Goal: Task Accomplishment & Management: Manage account settings

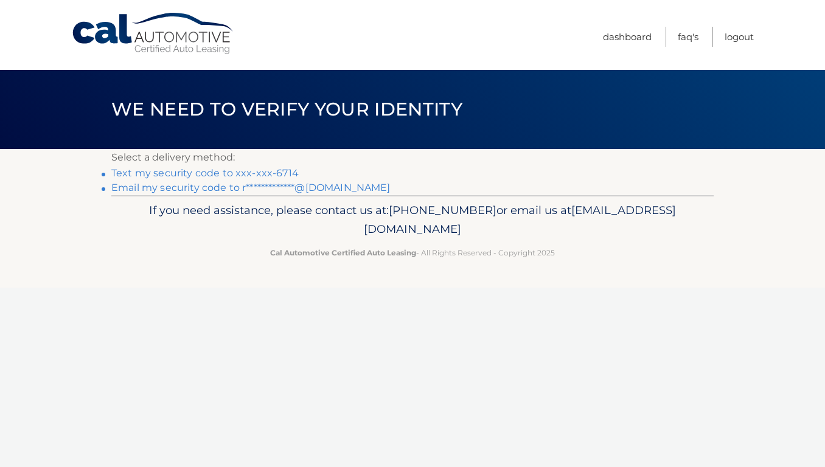
click at [277, 175] on link "Text my security code to xxx-xxx-6714" at bounding box center [204, 173] width 187 height 12
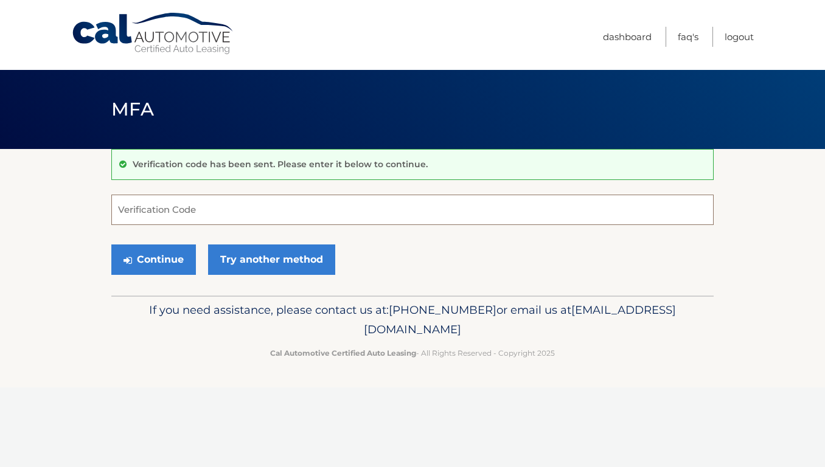
click at [267, 218] on input "Verification Code" at bounding box center [412, 210] width 602 height 30
type input "963263"
click at [141, 263] on button "Continue" at bounding box center [153, 260] width 85 height 30
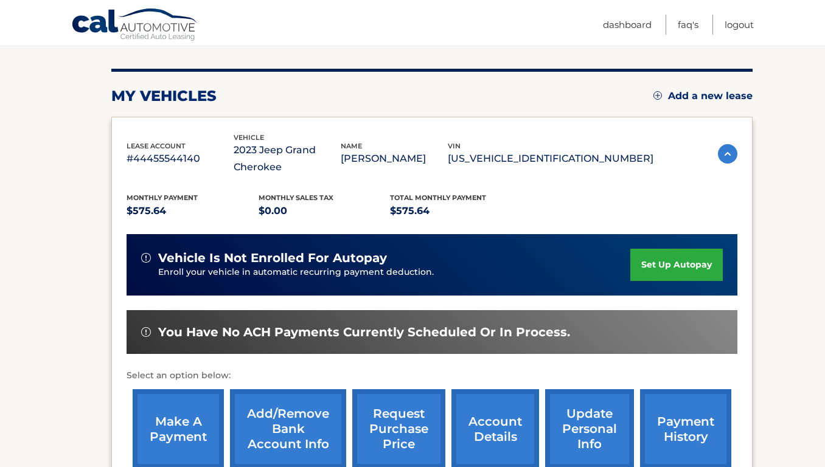
scroll to position [136, 0]
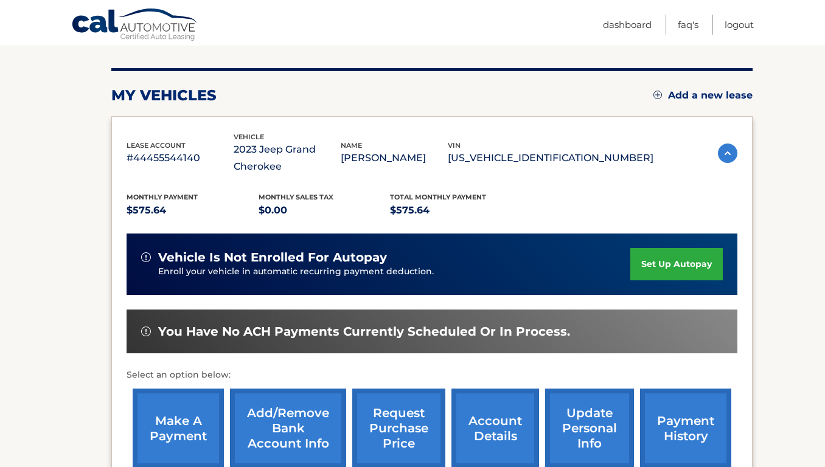
click at [499, 427] on link "account details" at bounding box center [495, 429] width 88 height 80
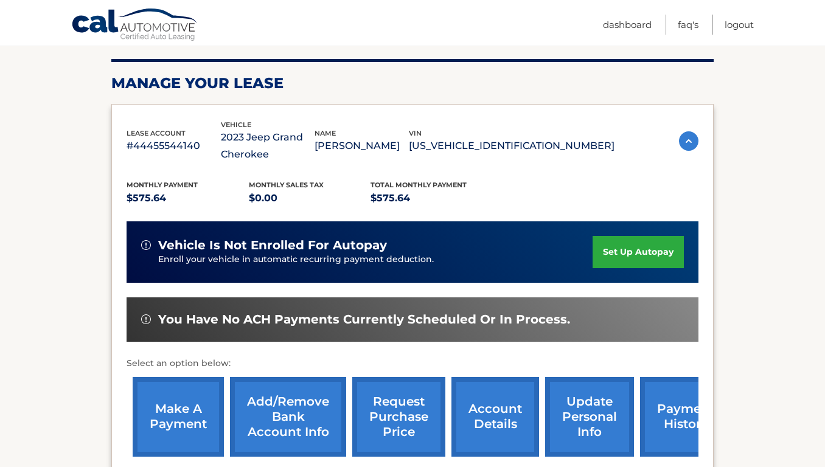
scroll to position [205, 0]
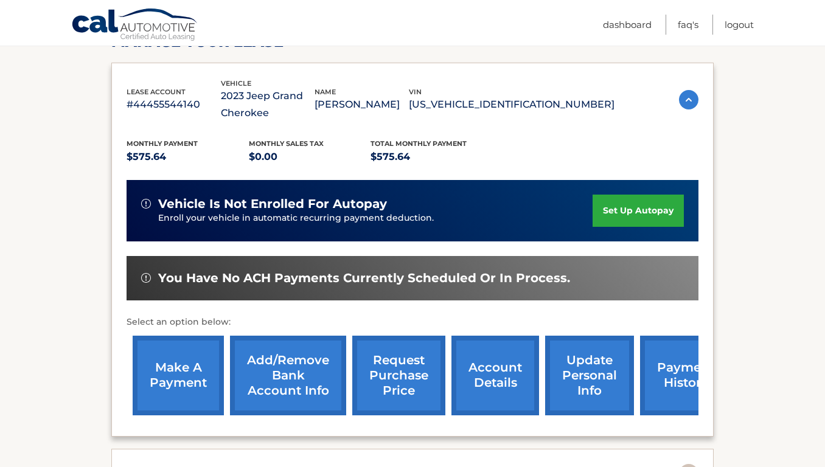
click at [608, 383] on link "update personal info" at bounding box center [589, 376] width 89 height 80
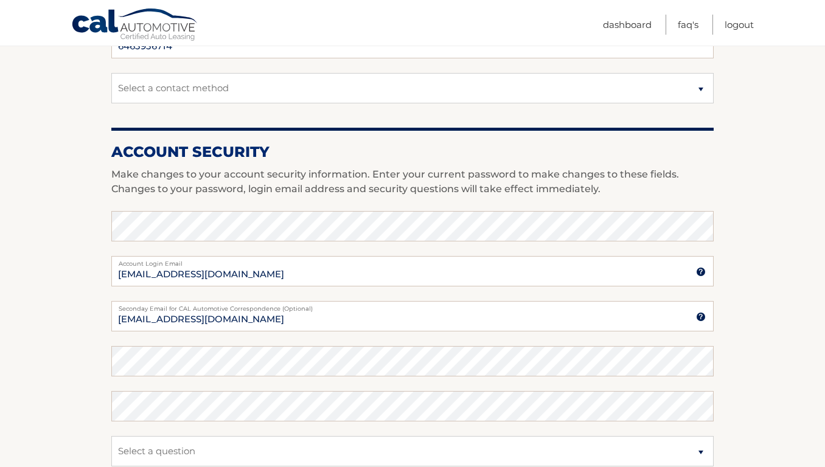
scroll to position [653, 0]
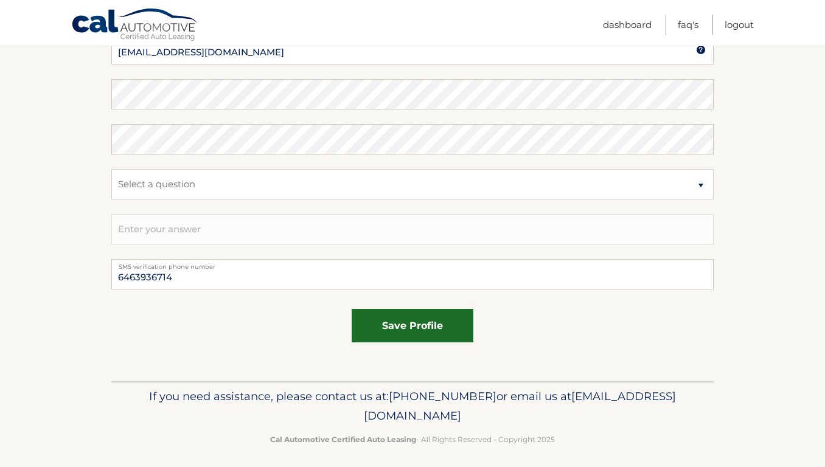
click at [444, 325] on button "save profile" at bounding box center [413, 325] width 122 height 33
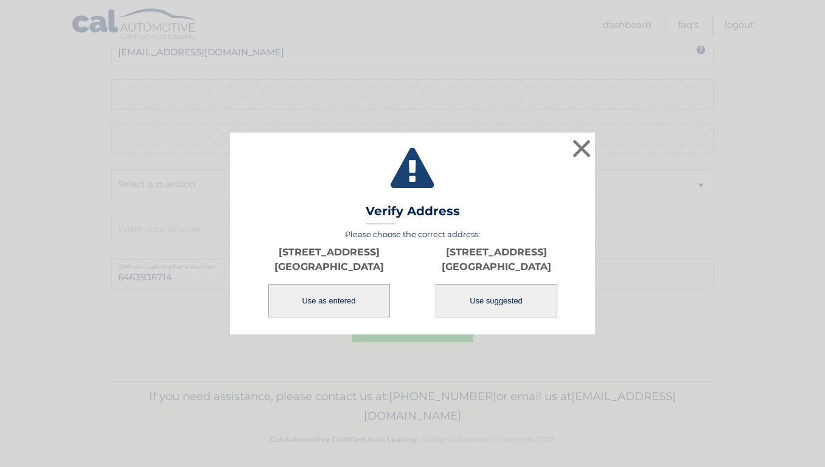
click at [479, 312] on button "Use suggested" at bounding box center [497, 300] width 122 height 33
select select "NY"
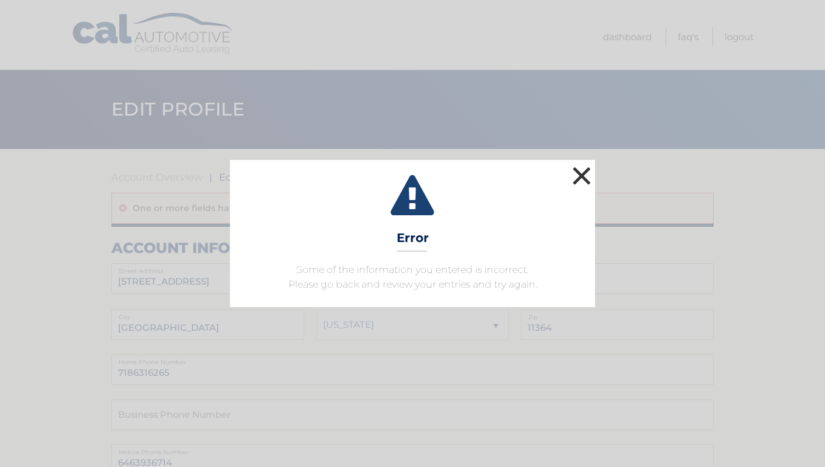
click at [583, 177] on button "×" at bounding box center [581, 176] width 24 height 24
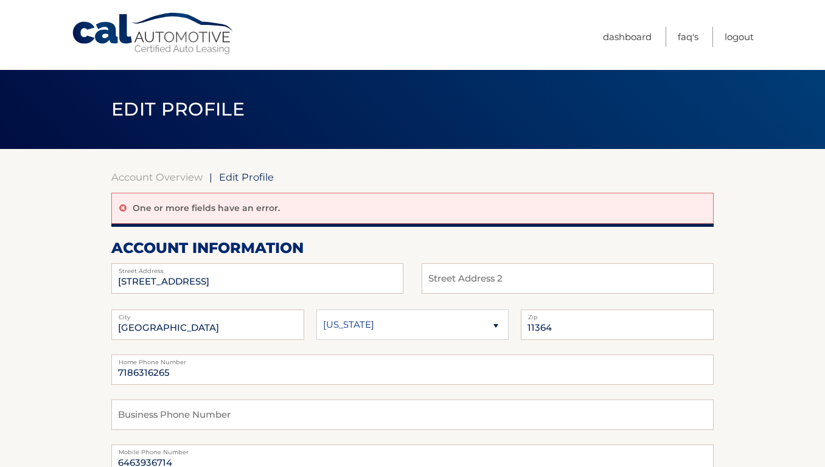
click at [444, 335] on select "Alaska Alabama Arkansas Arizona California" at bounding box center [412, 325] width 193 height 30
select select "NY"
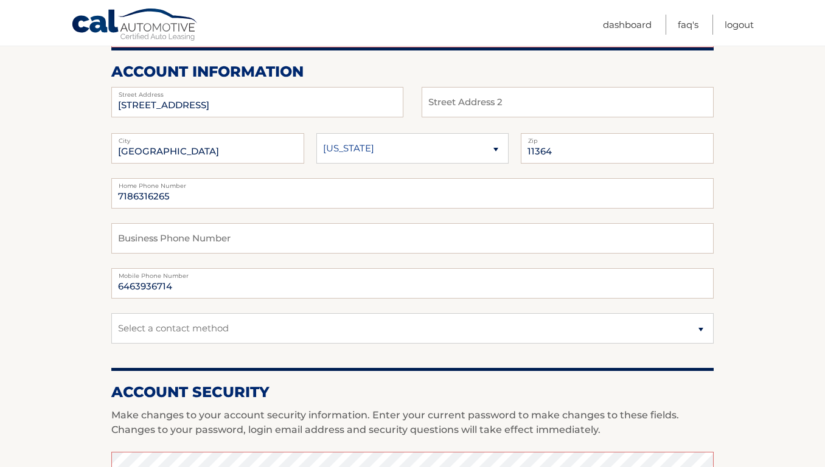
scroll to position [251, 0]
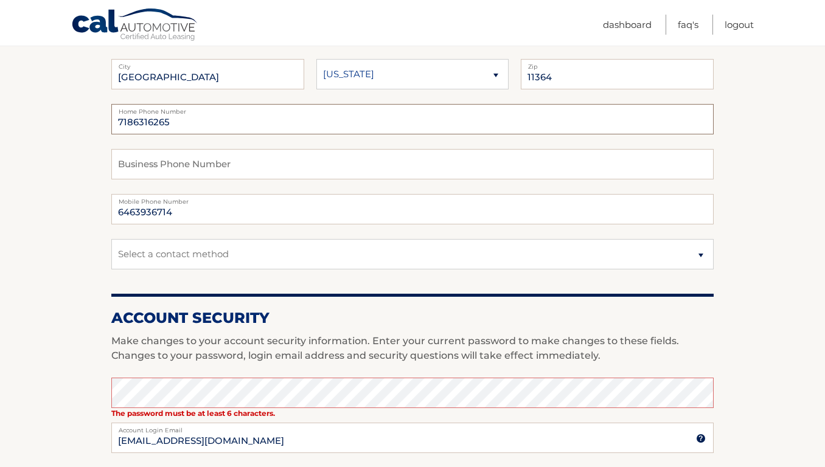
click at [256, 123] on input "7186316265" at bounding box center [412, 119] width 602 height 30
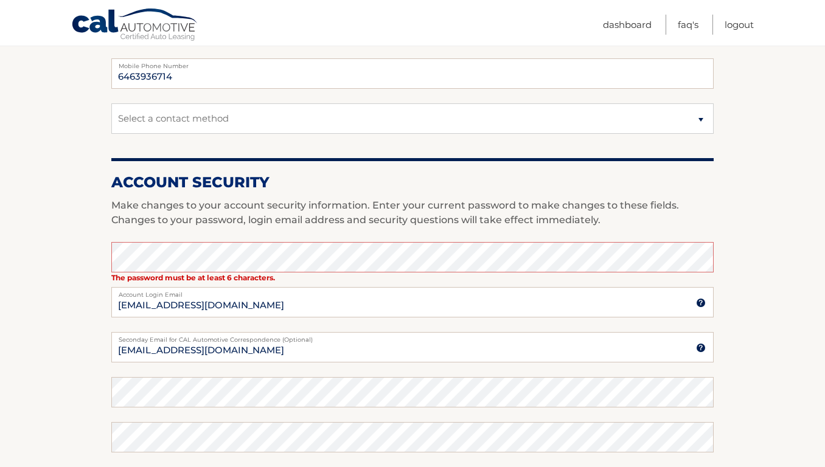
scroll to position [387, 0]
type input "6463936714"
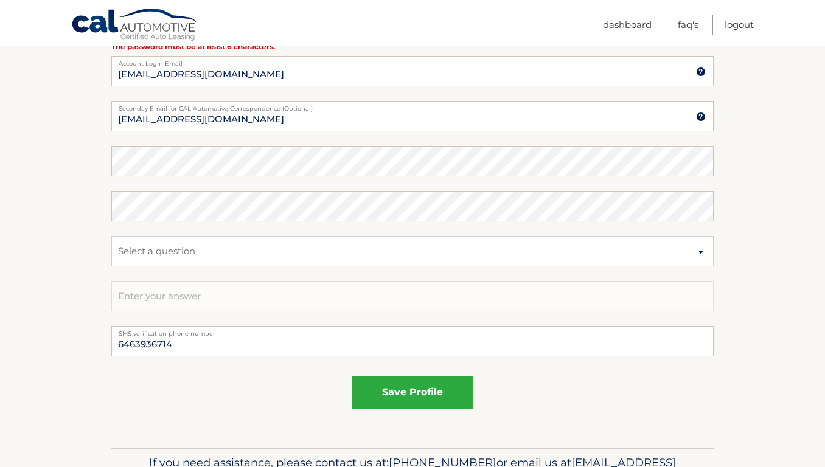
scroll to position [656, 0]
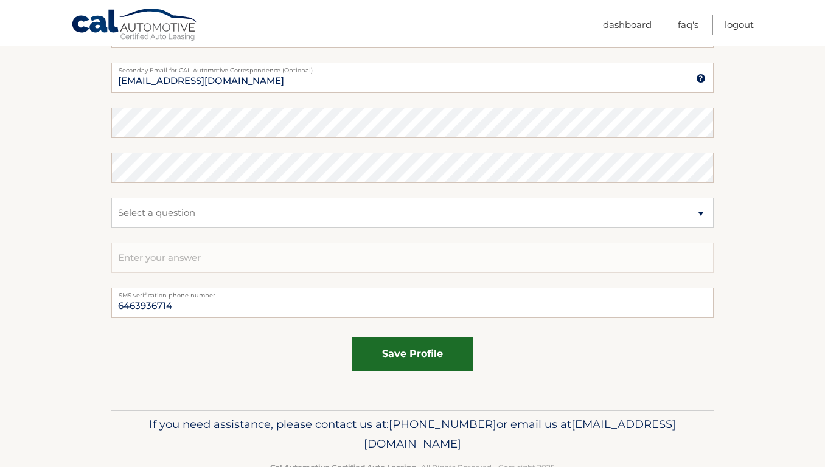
click at [373, 357] on button "save profile" at bounding box center [413, 354] width 122 height 33
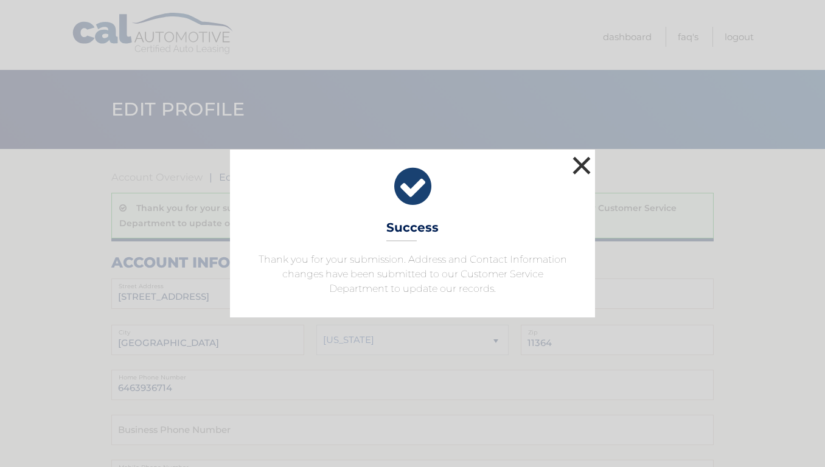
click at [580, 169] on button "×" at bounding box center [581, 165] width 24 height 24
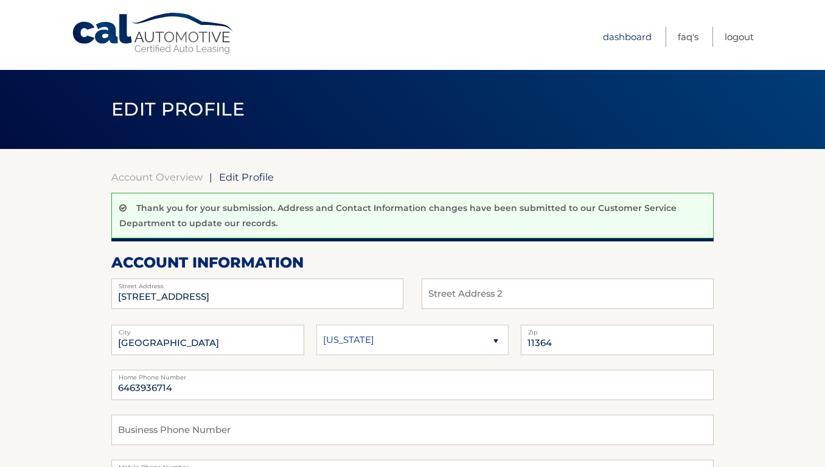
click at [618, 40] on link "Dashboard" at bounding box center [627, 37] width 49 height 20
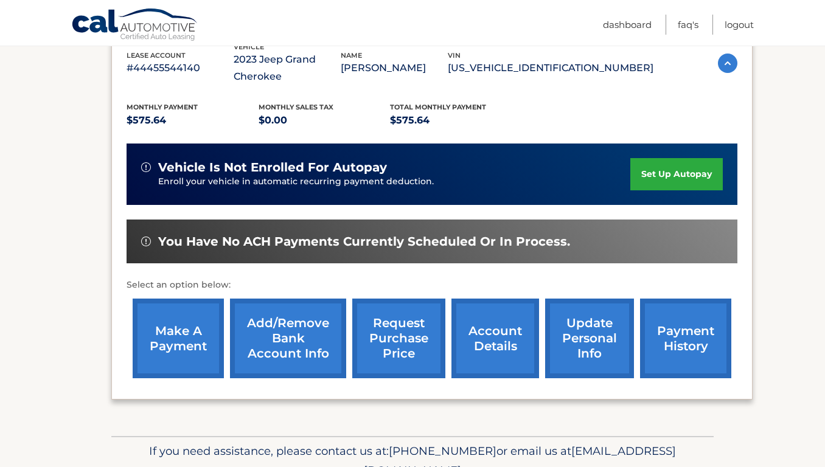
scroll to position [287, 0]
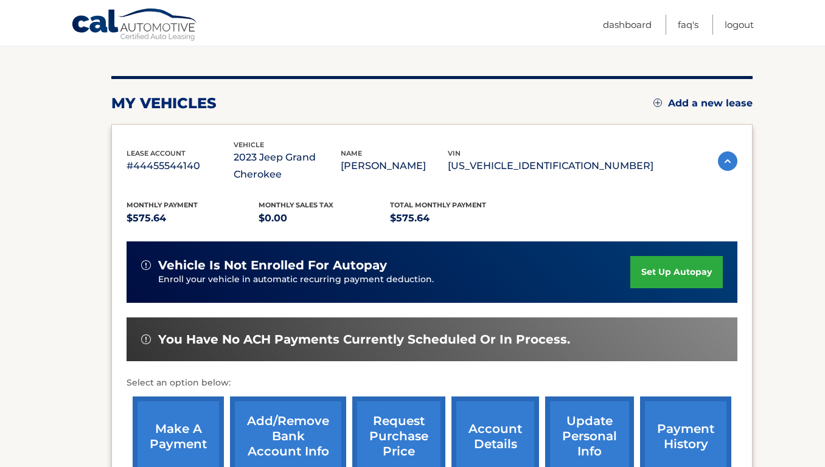
scroll to position [129, 0]
